Goal: Task Accomplishment & Management: Manage account settings

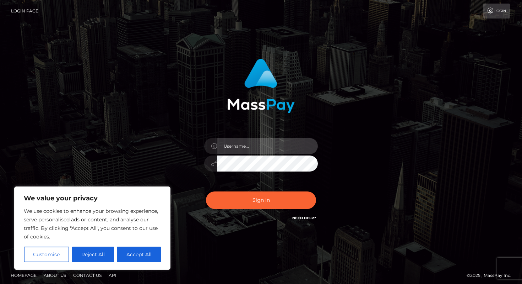
click at [239, 149] on input "text" at bounding box center [267, 146] width 101 height 16
type input "[EMAIL_ADDRESS][DOMAIN_NAME]"
click at [181, 165] on div "[EMAIL_ADDRESS][DOMAIN_NAME] Sign in" at bounding box center [261, 140] width 187 height 174
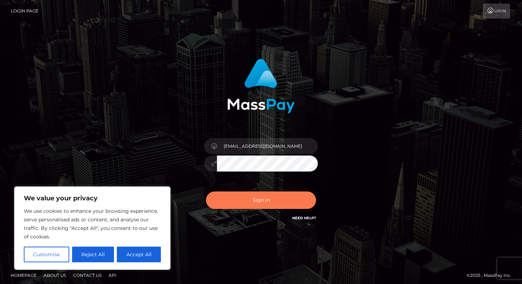
click at [233, 208] on button "Sign in" at bounding box center [261, 199] width 110 height 17
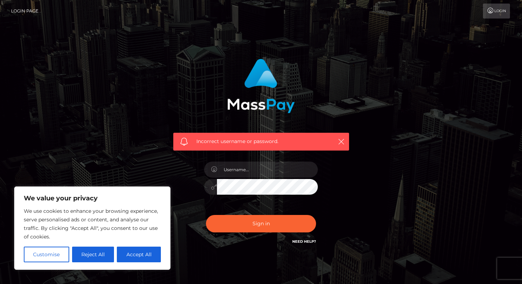
click at [303, 239] on link "Need Help?" at bounding box center [305, 241] width 24 height 5
click at [30, 12] on link "Login Page" at bounding box center [24, 11] width 27 height 15
